Goal: Task Accomplishment & Management: Use online tool/utility

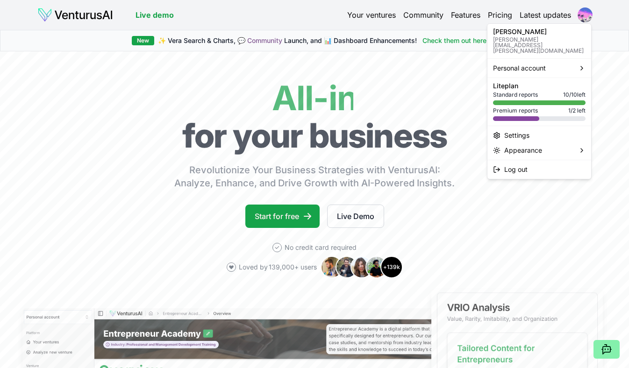
click at [579, 14] on html "We value your privacy We use cookies to enhance your browsing experience, serve…" at bounding box center [314, 184] width 629 height 368
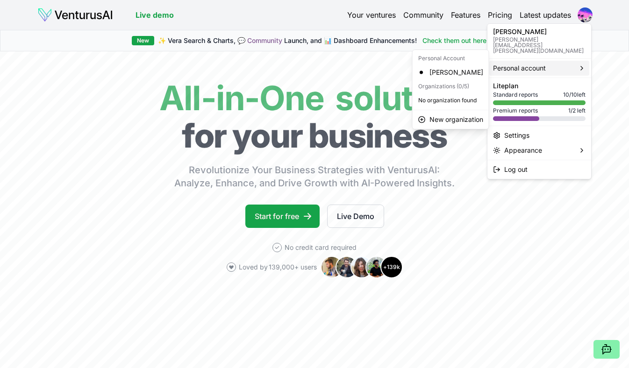
click at [527, 64] on span "Personal account" at bounding box center [519, 68] width 53 height 9
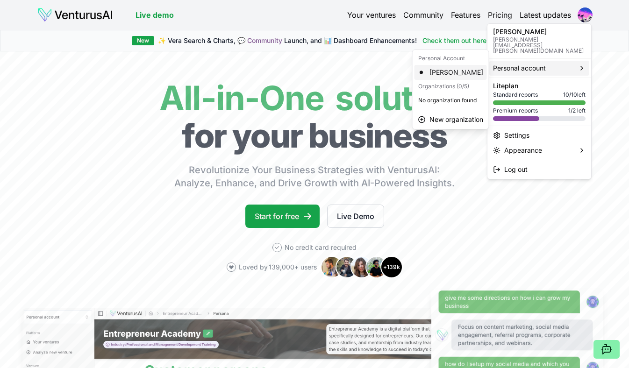
click at [452, 76] on div "[PERSON_NAME]" at bounding box center [451, 72] width 72 height 15
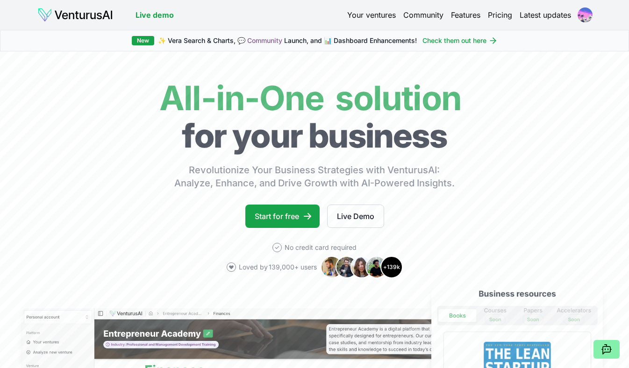
click at [585, 14] on html "We value your privacy We use cookies to enhance your browsing experience, serve…" at bounding box center [314, 184] width 629 height 368
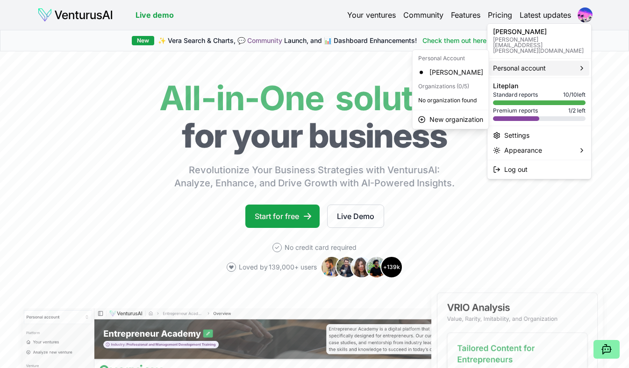
click at [577, 61] on div "Personal account" at bounding box center [539, 68] width 100 height 15
click at [456, 76] on div "[PERSON_NAME]" at bounding box center [451, 72] width 72 height 15
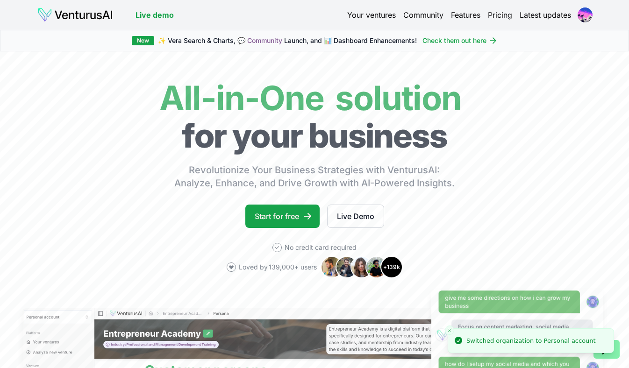
click at [450, 332] on icon "Close toast" at bounding box center [450, 331] width 6 height 6
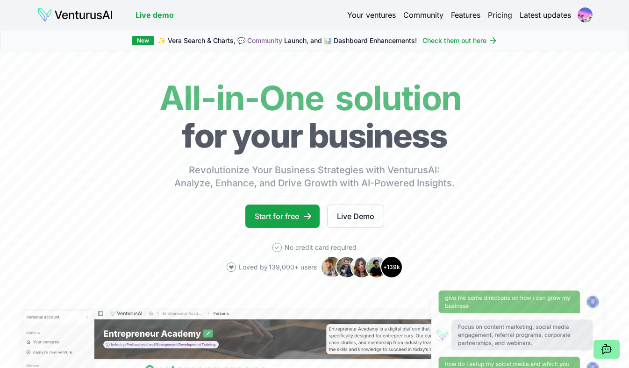
click at [589, 15] on html "We value your privacy We use cookies to enhance your browsing experience, serve…" at bounding box center [314, 184] width 629 height 368
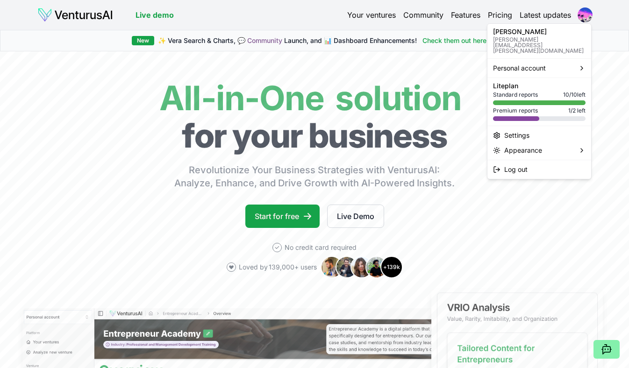
click at [542, 38] on p "[PERSON_NAME][EMAIL_ADDRESS][PERSON_NAME][DOMAIN_NAME]" at bounding box center [539, 45] width 93 height 17
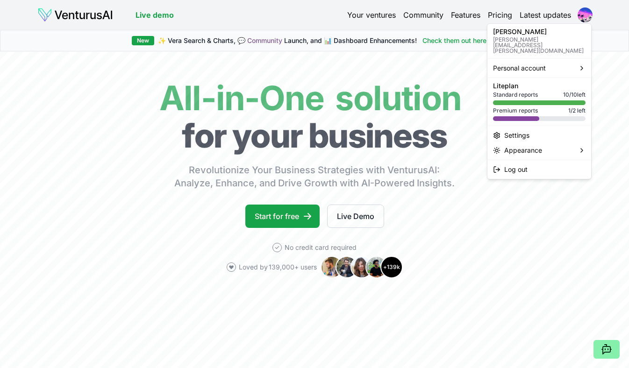
click at [67, 10] on html "We value your privacy We use cookies to enhance your browsing experience, serve…" at bounding box center [314, 184] width 629 height 368
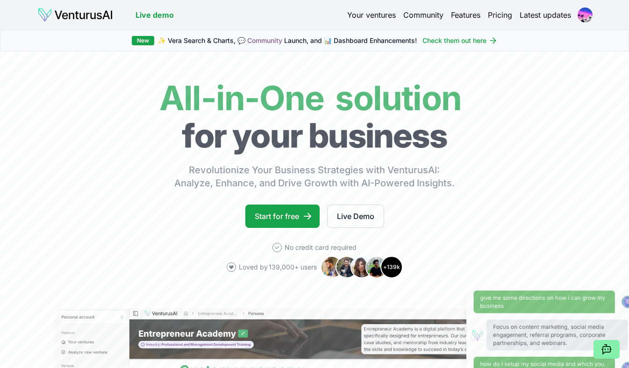
click at [67, 10] on img at bounding box center [75, 14] width 76 height 15
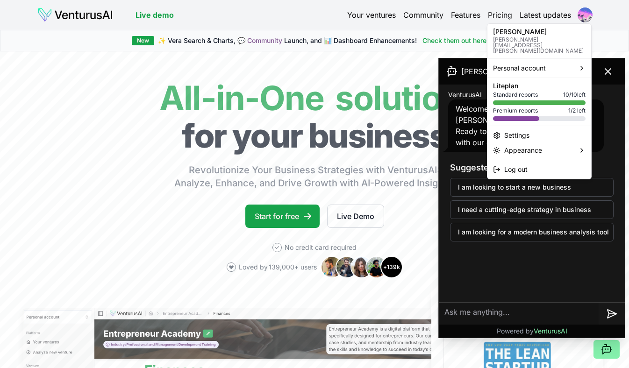
click at [583, 16] on html "We value your privacy We use cookies to enhance your browsing experience, serve…" at bounding box center [314, 184] width 629 height 368
click at [524, 128] on div "Settings" at bounding box center [539, 135] width 100 height 15
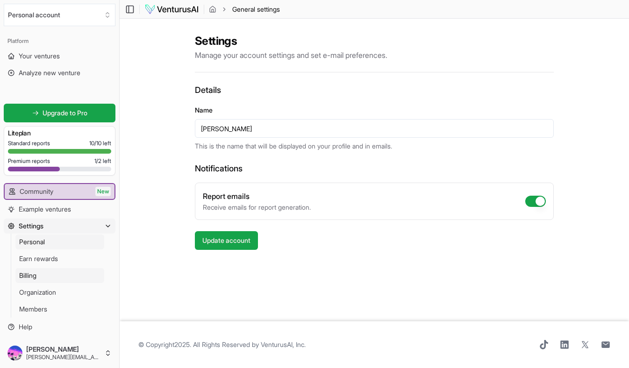
click at [87, 271] on link "Billing" at bounding box center [59, 275] width 89 height 15
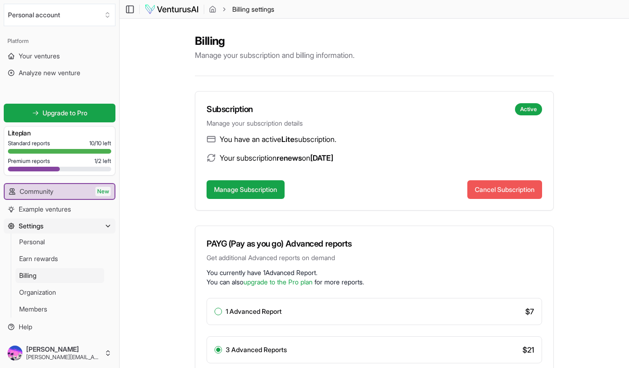
click at [480, 190] on button "Cancel Subscription" at bounding box center [504, 189] width 75 height 19
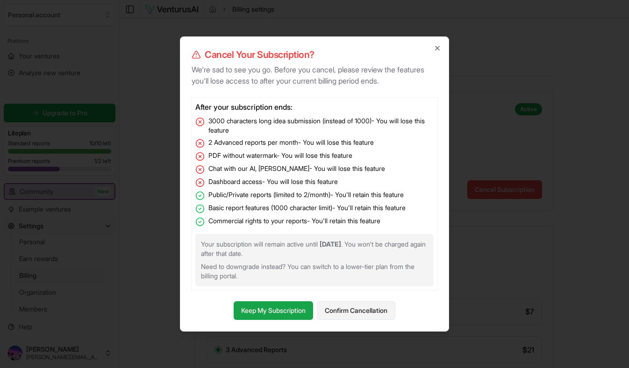
click at [341, 309] on button "Confirm Cancellation" at bounding box center [356, 310] width 79 height 19
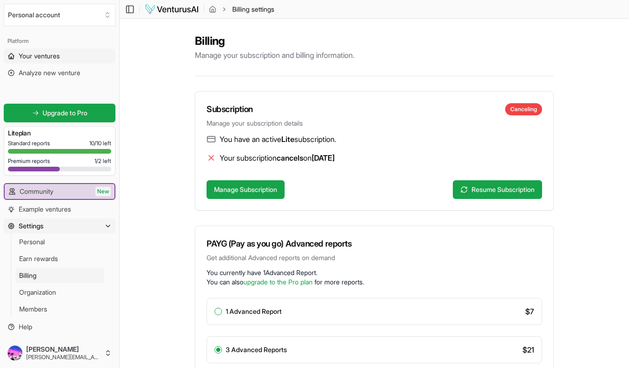
click at [43, 56] on span "Your ventures" at bounding box center [39, 55] width 41 height 9
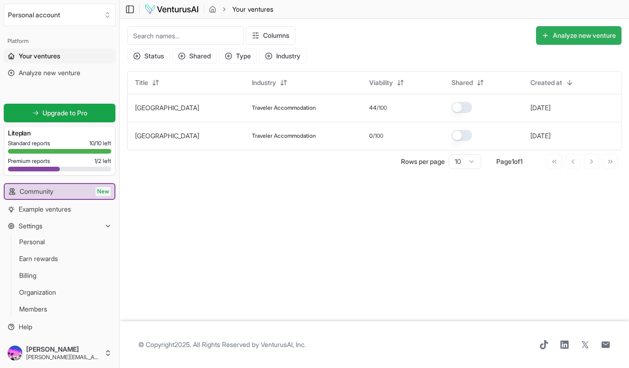
click at [589, 35] on button "Analyze new venture" at bounding box center [579, 35] width 86 height 19
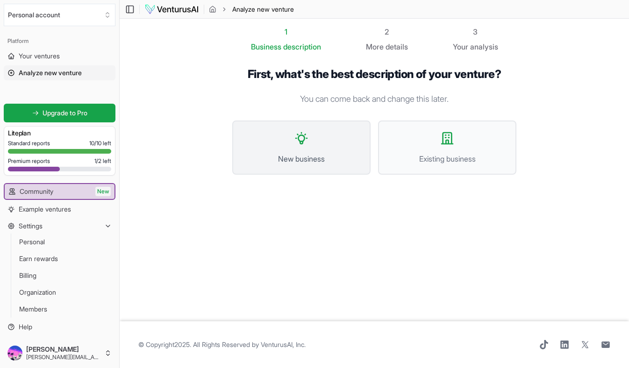
click at [343, 151] on button "New business" at bounding box center [301, 148] width 138 height 54
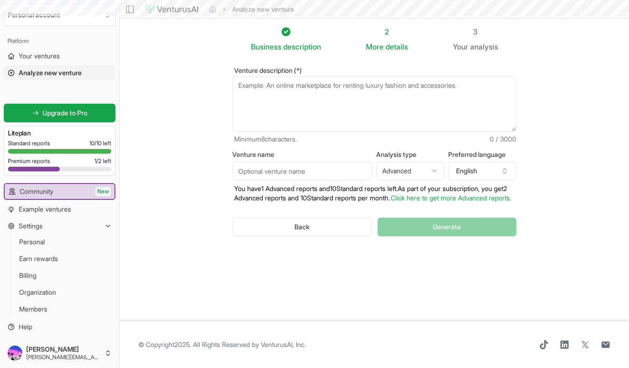
click at [300, 103] on textarea "Venture description (*)" at bounding box center [374, 104] width 284 height 55
paste textarea "Loremi dol Sitametc AD – Elits Doeiusmo Temp I utla etd ma ali en a minimveni q…"
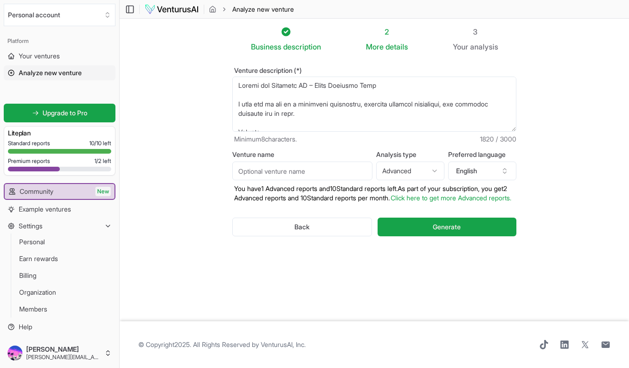
click at [293, 88] on textarea "Venture description (*)" at bounding box center [374, 104] width 284 height 55
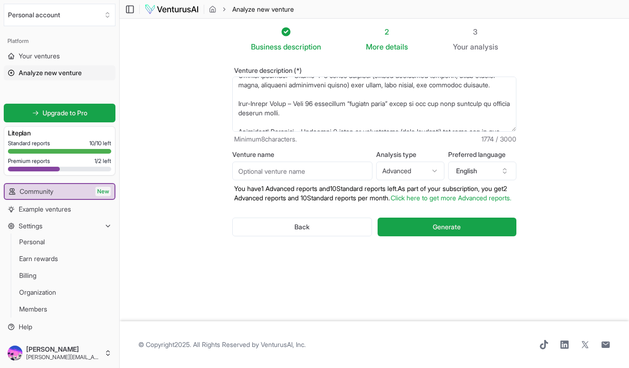
scroll to position [273, 0]
click at [370, 115] on textarea "Venture description (*)" at bounding box center [374, 104] width 284 height 55
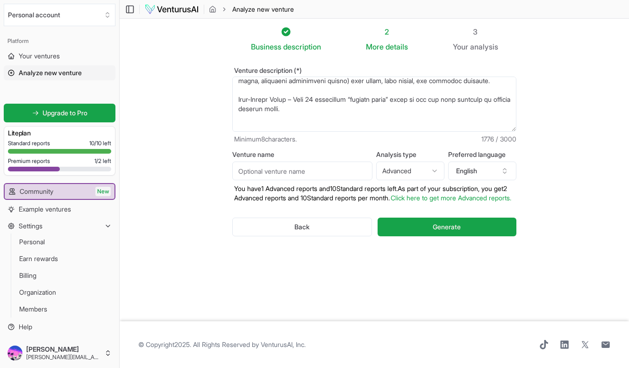
paste textarea "Mockup Ideas for Social Media – 5–7 examples of Instagram Reels/TikTok/YouTube …"
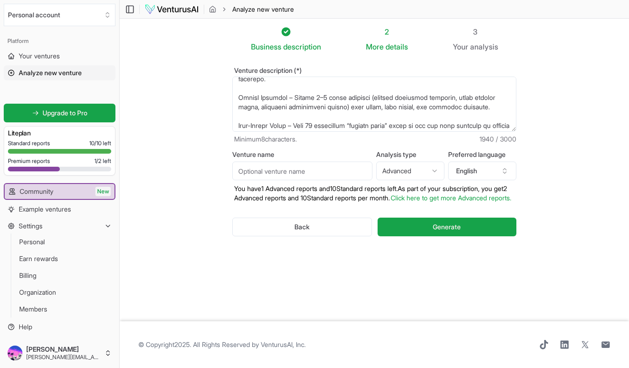
scroll to position [250, 0]
click at [507, 105] on textarea "Venture description (*)" at bounding box center [374, 104] width 284 height 55
paste textarea "Buyer Persona + Script Match – For each persona (airport marketing director, lo…"
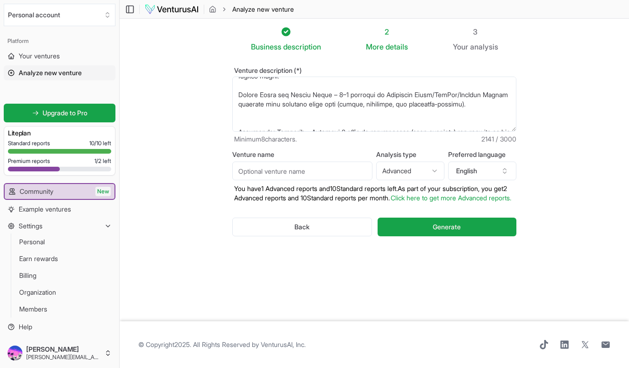
scroll to position [340, 0]
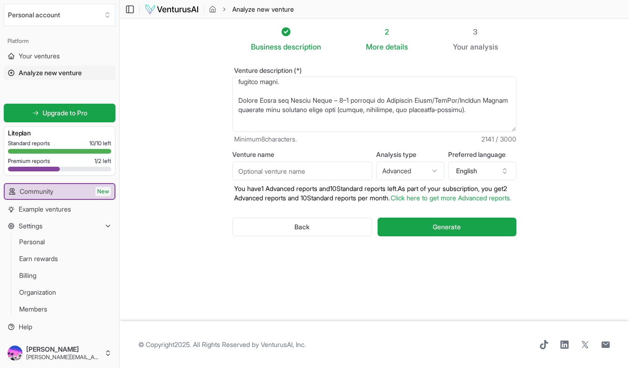
click at [376, 133] on div "Venture description (*) Minimum 8 characters. 2141 / 3000" at bounding box center [374, 105] width 284 height 77
click at [373, 122] on textarea "Venture description (*)" at bounding box center [374, 104] width 284 height 55
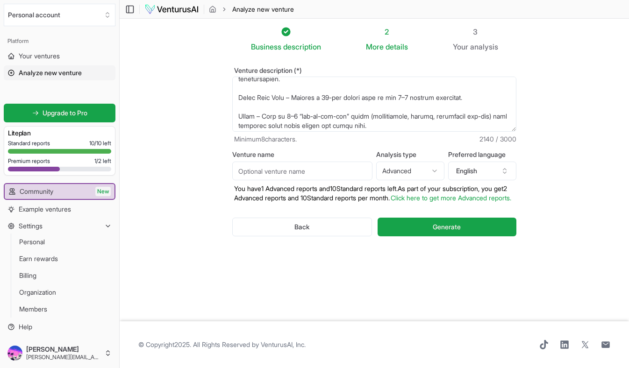
scroll to position [401, 0]
click at [486, 94] on textarea "Venture description (*)" at bounding box center [374, 104] width 284 height 55
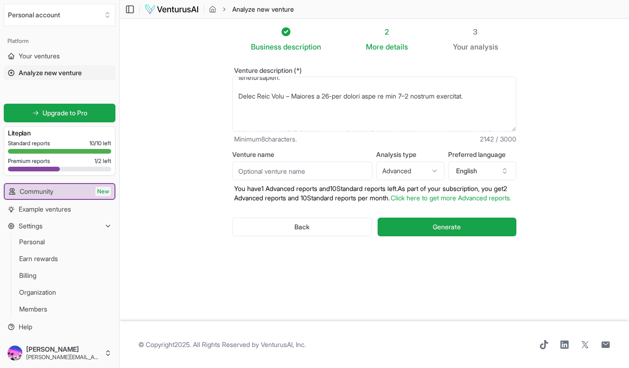
paste textarea "Out-of-the-Box Marketing Ideas – 3–5 fresh ideas (e.g., influencer partnerships…"
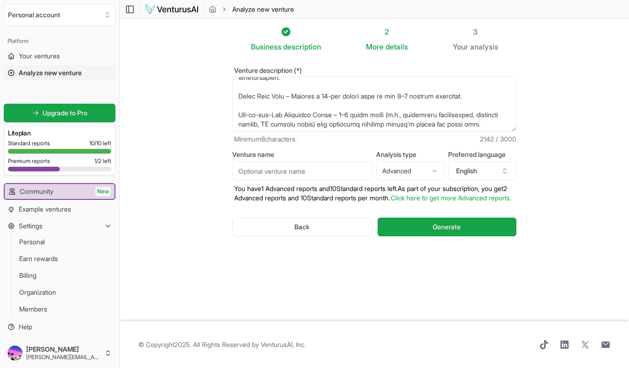
scroll to position [425, 0]
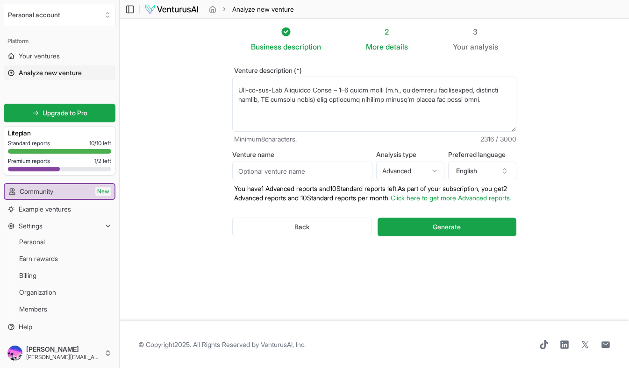
click at [359, 93] on textarea "Venture description (*)" at bounding box center [374, 104] width 284 height 55
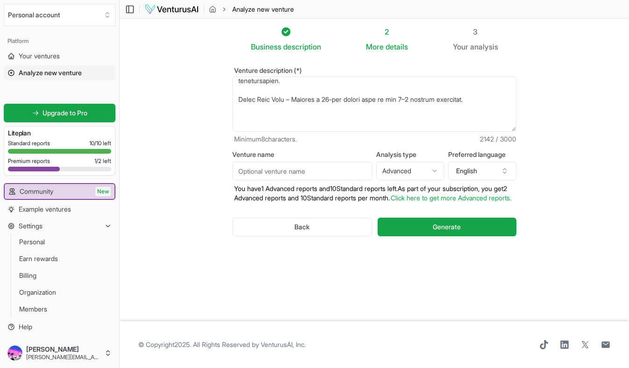
paste textarea "Out-of-the-Box Marketing Ideas – 3–5 fresh ideas (e.g., influencer partnerships…"
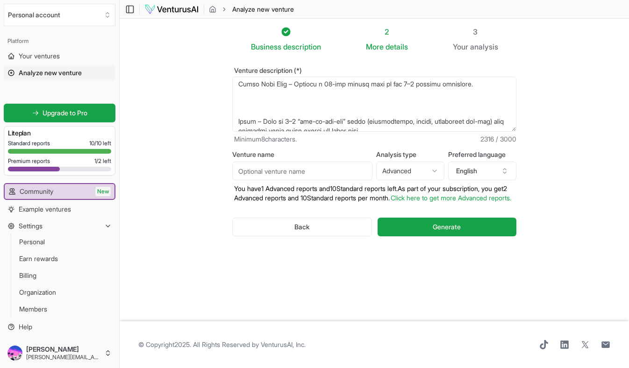
scroll to position [442, 0]
click at [333, 117] on textarea "Venture description (*)" at bounding box center [374, 104] width 284 height 55
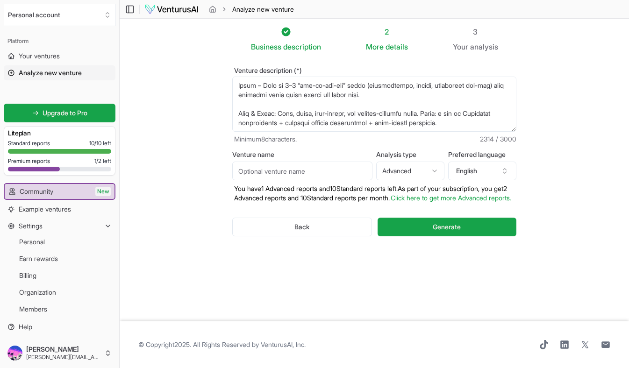
scroll to position [467, 0]
click at [416, 93] on textarea "Venture description (*)" at bounding box center [374, 104] width 284 height 55
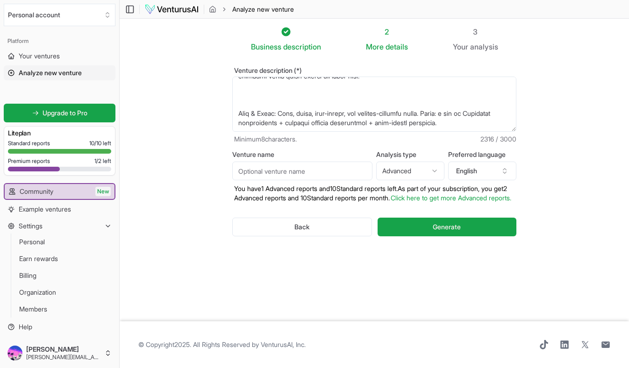
paste textarea "Quick Launch Roadmap – A simple 90-day rollout plan from idea → pitch → contrac…"
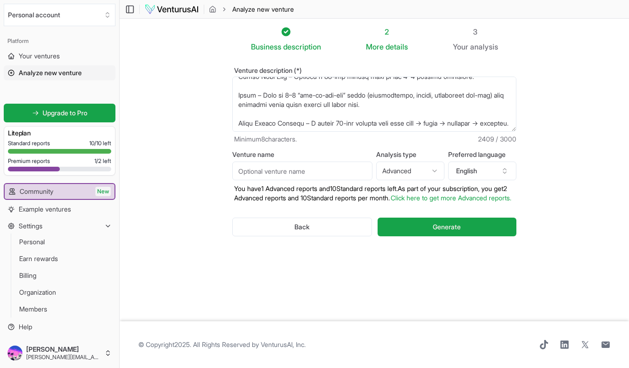
scroll to position [447, 0]
click at [407, 88] on textarea "Venture description (*)" at bounding box center [374, 104] width 284 height 55
click at [368, 90] on textarea "Venture description (*)" at bounding box center [374, 104] width 284 height 55
drag, startPoint x: 384, startPoint y: 86, endPoint x: 469, endPoint y: 86, distance: 84.6
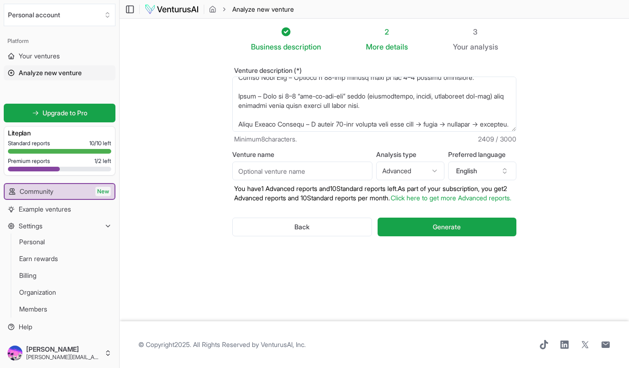
click at [469, 86] on textarea "Venture description (*)" at bounding box center [374, 104] width 284 height 55
click at [452, 88] on textarea "Venture description (*)" at bounding box center [374, 104] width 284 height 55
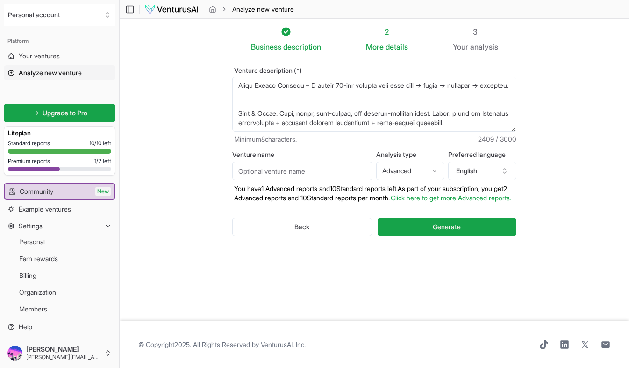
scroll to position [499, 0]
click at [365, 108] on textarea "Venture description (*)" at bounding box center [374, 104] width 284 height 55
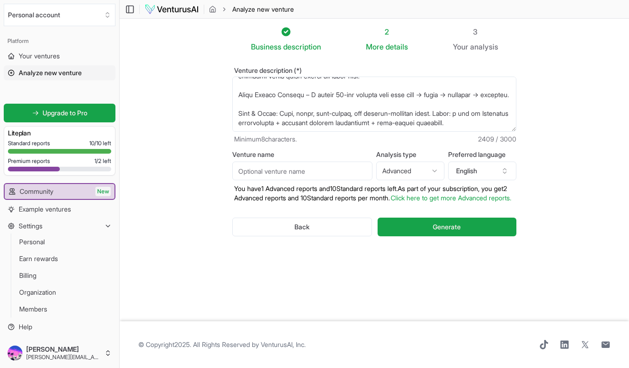
scroll to position [495, 0]
click at [356, 94] on textarea "Venture description (*)" at bounding box center [374, 104] width 284 height 55
paste textarea "Quick Wins Plan – Outline a 90-day action plan to win 3–5 airport contracts."
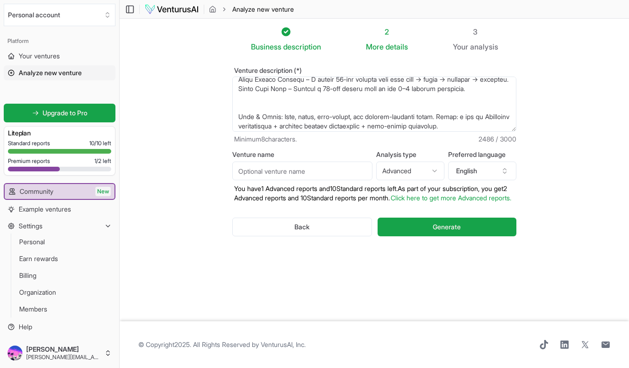
scroll to position [492, 0]
drag, startPoint x: 266, startPoint y: 100, endPoint x: 422, endPoint y: 101, distance: 155.7
click at [422, 101] on textarea "Venture description (*)" at bounding box center [374, 104] width 284 height 55
click at [392, 116] on textarea "Venture description (*)" at bounding box center [374, 104] width 284 height 55
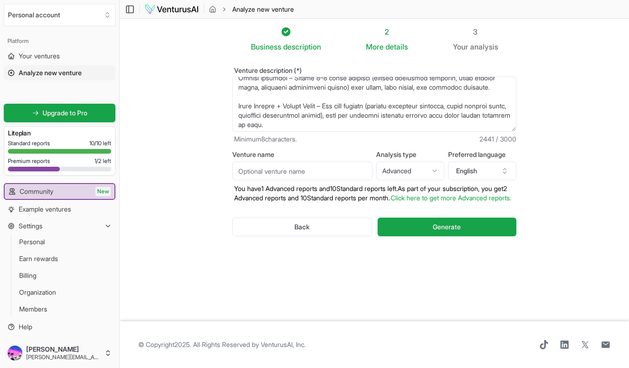
scroll to position [273, 0]
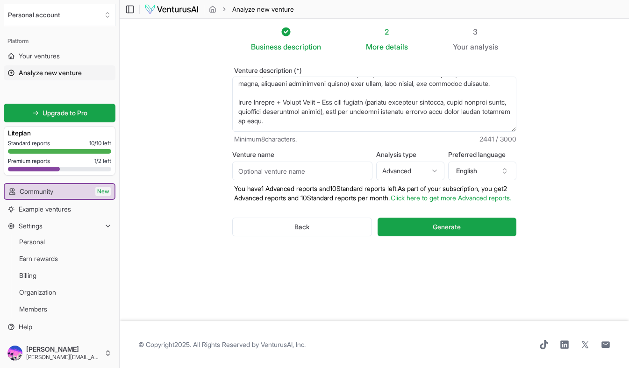
click at [396, 101] on textarea "Venture description (*)" at bounding box center [374, 104] width 284 height 55
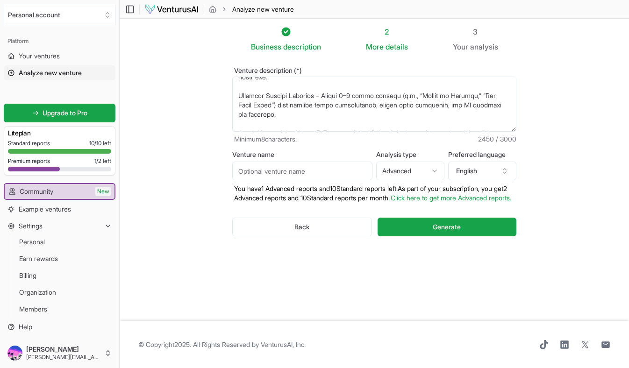
scroll to position [213, 0]
drag, startPoint x: 285, startPoint y: 119, endPoint x: 237, endPoint y: 97, distance: 53.5
click at [237, 97] on textarea "Venture description (*)" at bounding box center [374, 104] width 284 height 55
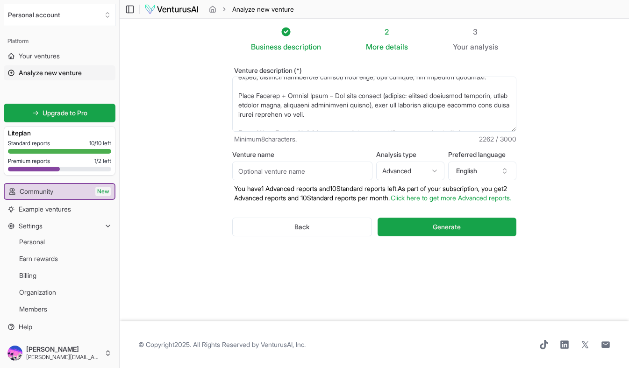
scroll to position [243, 0]
click at [400, 115] on textarea "Venture description (*)" at bounding box center [374, 104] width 284 height 55
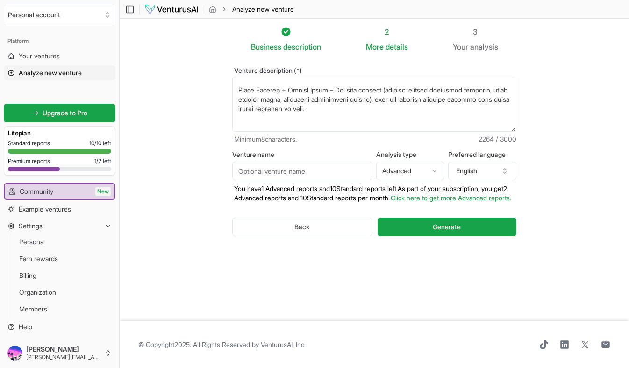
paste textarea "Creative Service Packages – Invent 3–5 offer bundles (e.g., “Runway to Revenue,…"
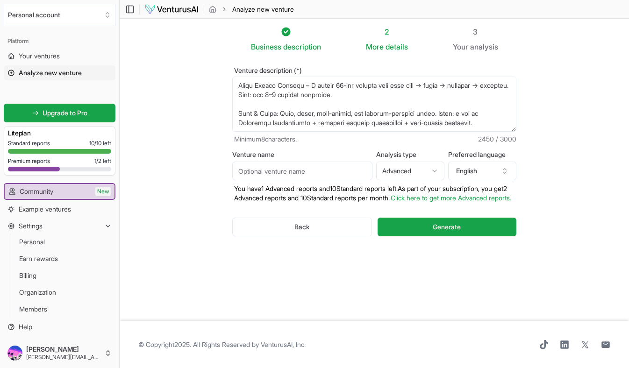
scroll to position [495, 0]
click at [489, 125] on textarea "Venture description (*)" at bounding box center [374, 104] width 284 height 55
paste textarea "3 Sample 30–60 Second Video Scripts – Tailored for secondary airports, highligh…"
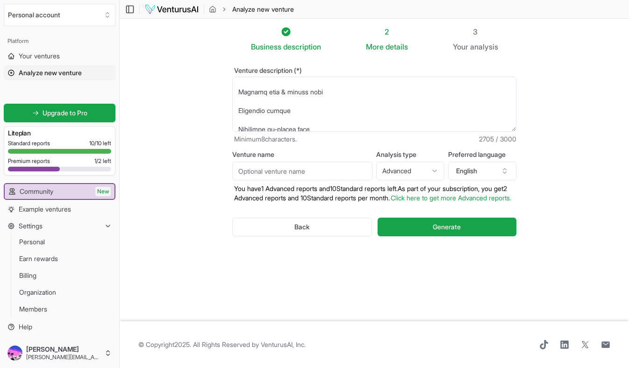
scroll to position [566, 0]
click at [301, 110] on textarea "Venture description (*)" at bounding box center [374, 104] width 284 height 55
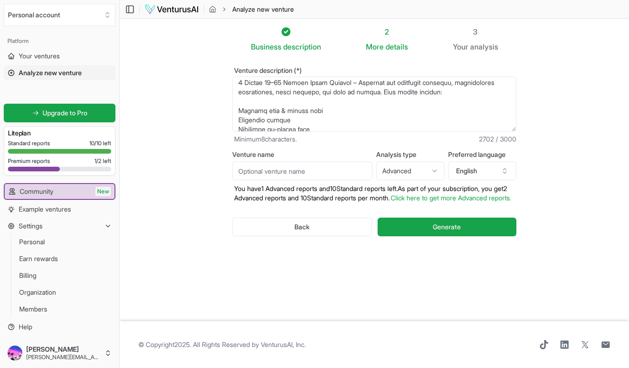
scroll to position [543, 0]
type textarea "L ipsu dol si ame co a elitseddo eiusmodtem, incididu utlabore etdolorema, ali …"
click at [350, 177] on input "Venture name" at bounding box center [302, 171] width 140 height 19
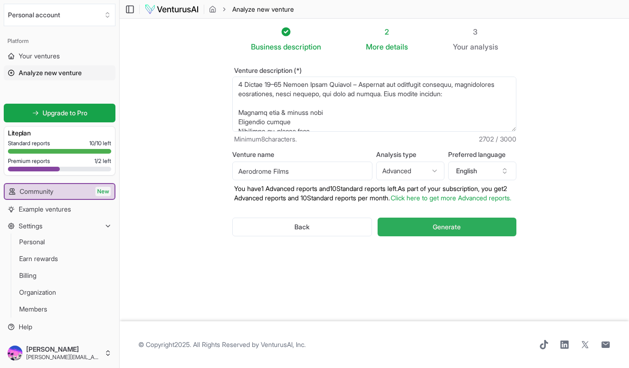
type input "Aerodrome Films"
click at [470, 235] on button "Generate" at bounding box center [447, 227] width 139 height 19
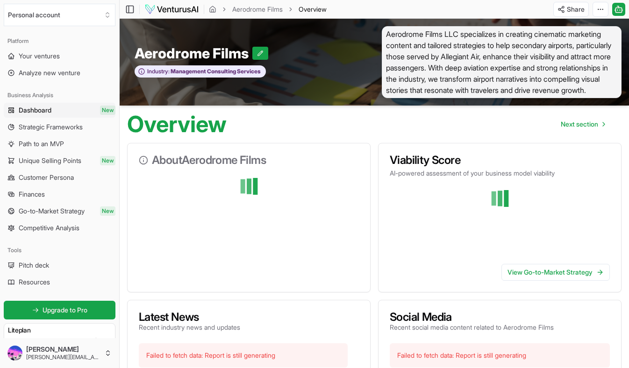
click at [502, 74] on span "Aerodrome Films LLC specializes in creating cinematic marketing content and tai…" at bounding box center [502, 62] width 240 height 72
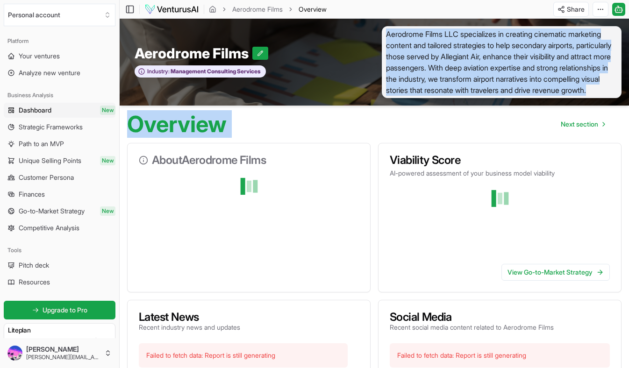
drag, startPoint x: 387, startPoint y: 33, endPoint x: 536, endPoint y: 106, distance: 166.2
